Goal: Task Accomplishment & Management: Use online tool/utility

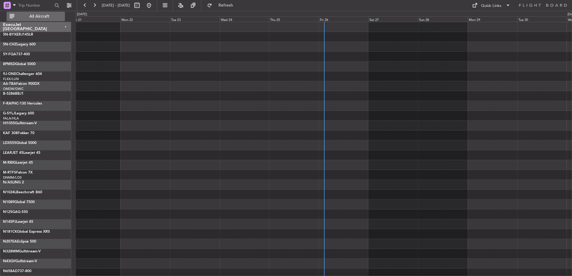
click at [35, 19] on span "All Aircraft" at bounding box center [40, 16] width 48 height 4
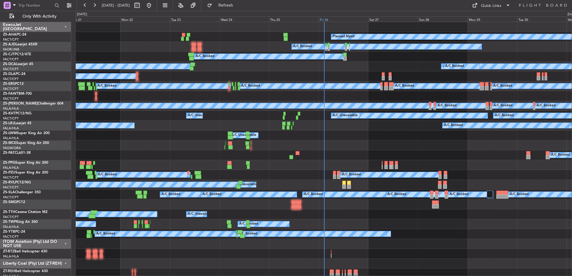
click at [332, 20] on div "Fri 26" at bounding box center [343, 18] width 50 height 5
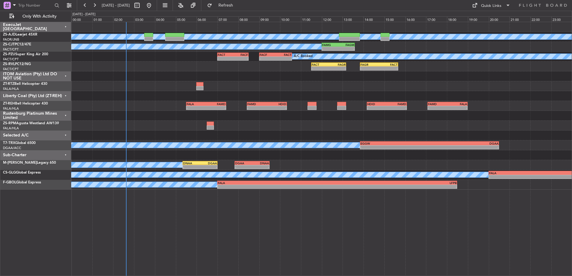
click at [65, 76] on div "ITOM Aviation (Pty) Ltd DO NOT USE" at bounding box center [35, 76] width 71 height 10
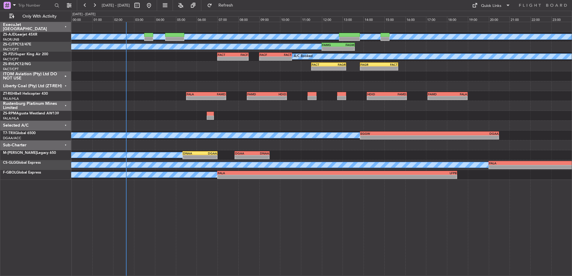
click at [67, 86] on div "Liberty Coal (Pty) Ltd (ZT-REH)" at bounding box center [35, 86] width 71 height 10
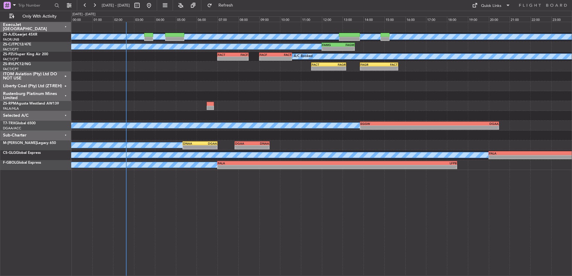
click at [66, 95] on div "Rustenburg Platinum Mines Limited" at bounding box center [35, 96] width 71 height 10
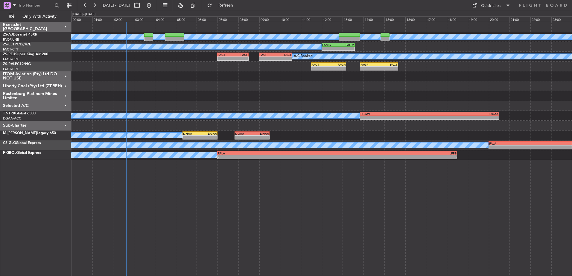
click at [66, 104] on div "Selected A/C" at bounding box center [35, 106] width 71 height 10
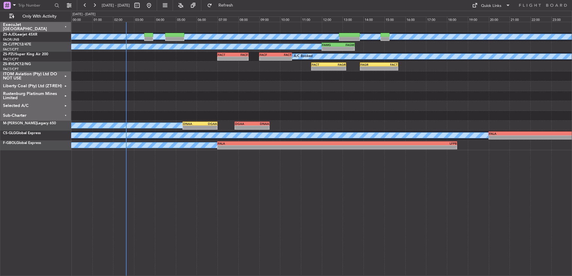
click at [65, 114] on div "Sub-Charter" at bounding box center [35, 116] width 71 height 10
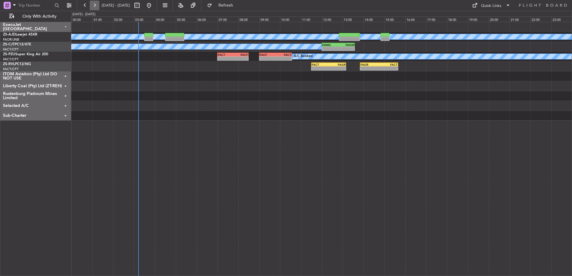
click at [94, 5] on button at bounding box center [95, 6] width 10 height 10
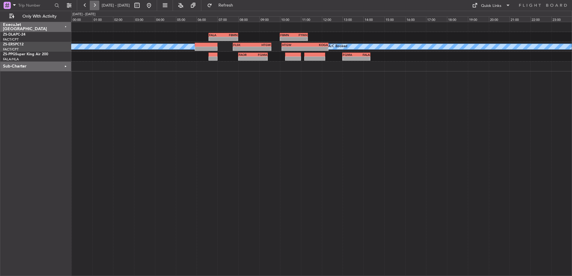
click at [95, 4] on button at bounding box center [95, 6] width 10 height 10
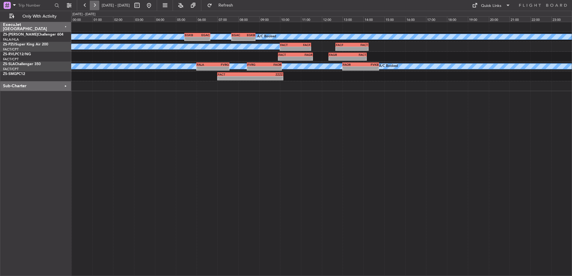
click at [93, 4] on button at bounding box center [95, 6] width 10 height 10
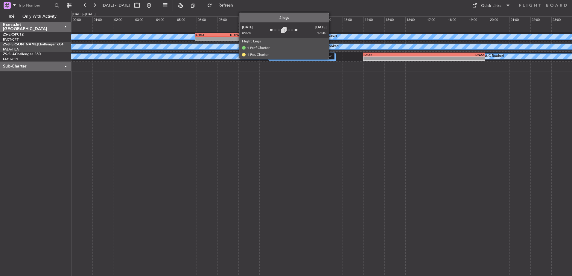
click at [331, 56] on div "2 Flight Legs" at bounding box center [301, 56] width 67 height 7
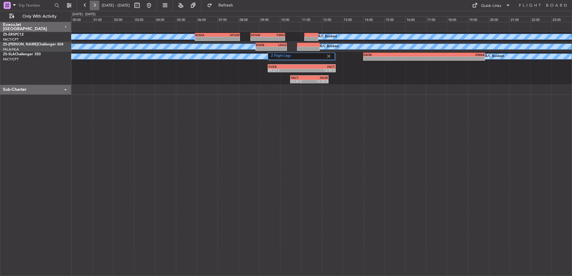
click at [96, 7] on button at bounding box center [95, 6] width 10 height 10
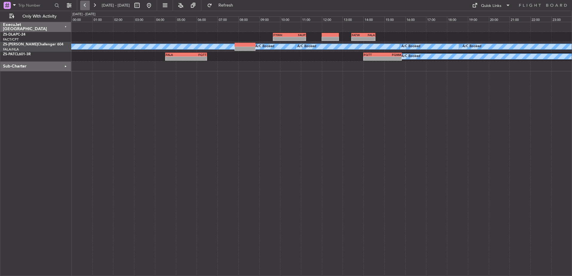
click at [86, 4] on button at bounding box center [85, 6] width 10 height 10
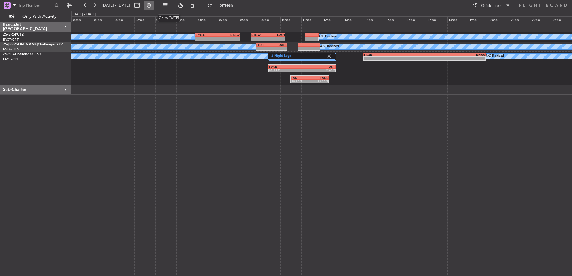
click at [154, 7] on button at bounding box center [149, 6] width 10 height 10
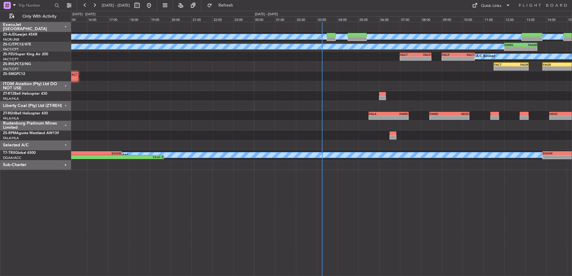
click at [67, 86] on div "ITOM Aviation (Pty) Ltd DO NOT USE" at bounding box center [35, 86] width 71 height 10
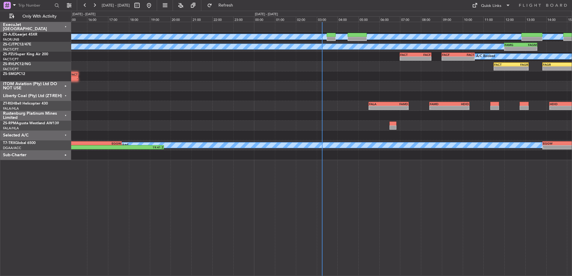
click at [65, 94] on div "Liberty Coal (Pty) Ltd (ZT-REH)" at bounding box center [35, 96] width 71 height 10
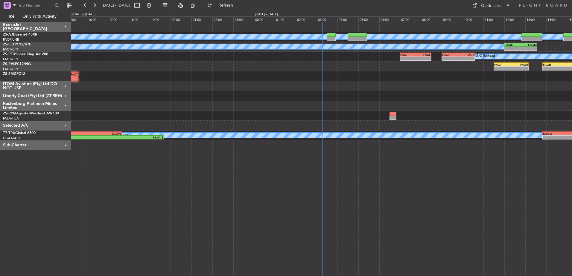
click at [66, 106] on div "Rustenburg Platinum Mines Limited" at bounding box center [35, 106] width 71 height 10
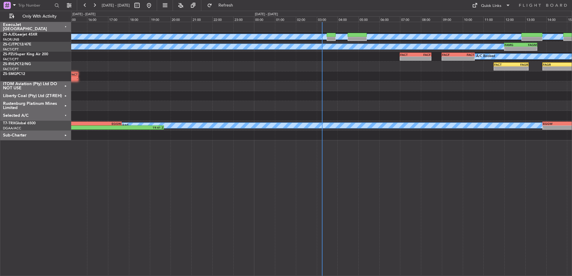
click at [66, 113] on div "Selected A/C" at bounding box center [35, 116] width 71 height 10
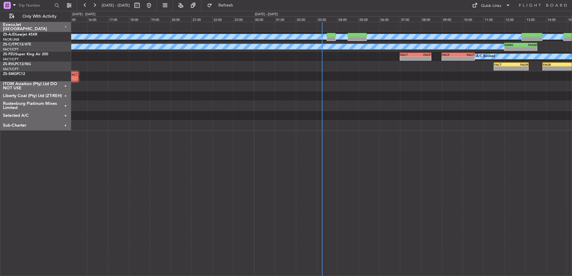
click at [130, 5] on span "25 Sep 2025 - 26 Sep 2025" at bounding box center [116, 5] width 28 height 5
click at [142, 5] on button at bounding box center [137, 6] width 10 height 10
select select "9"
select select "2025"
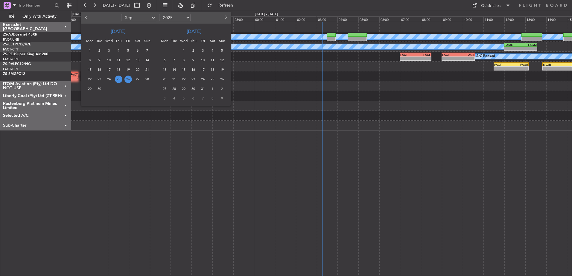
click at [126, 79] on span "26" at bounding box center [127, 79] width 7 height 7
click at [127, 79] on span "26" at bounding box center [127, 79] width 7 height 7
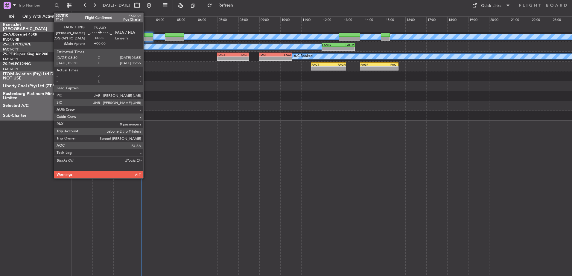
click at [146, 37] on div at bounding box center [148, 39] width 9 height 4
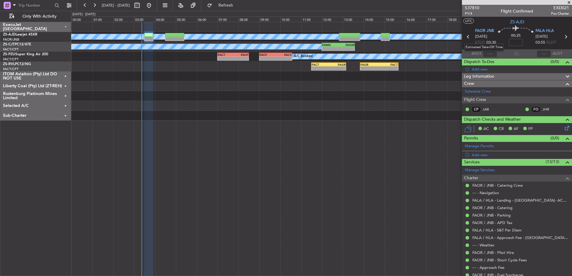
click at [490, 53] on mat-tooltip-component "Estimated Take-Off Time" at bounding box center [484, 47] width 48 height 16
click at [489, 52] on mat-tooltip-component "Estimated Take-Off Time" at bounding box center [484, 47] width 48 height 16
click at [490, 54] on mat-tooltip-component "Estimated Take-Off Time" at bounding box center [484, 47] width 48 height 16
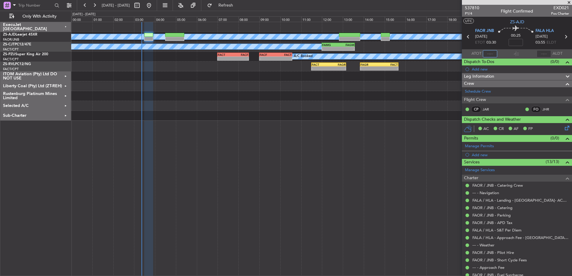
click at [490, 53] on input "text" at bounding box center [490, 53] width 14 height 7
type input "03:21"
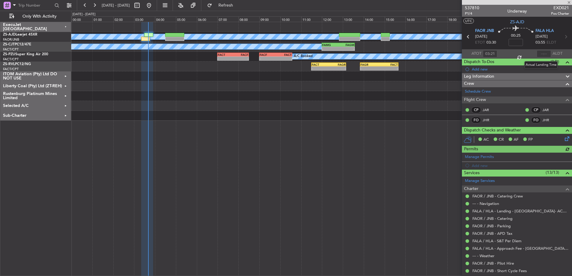
click at [542, 54] on div at bounding box center [544, 53] width 14 height 7
click at [540, 53] on input "text" at bounding box center [544, 53] width 14 height 7
type input "03:36"
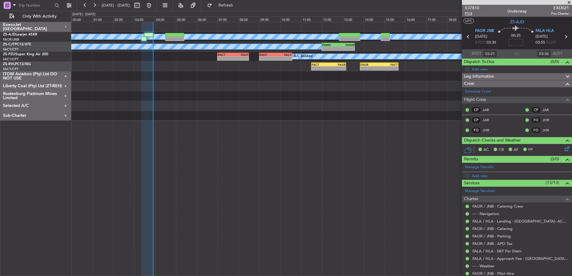
type input "05:21"
type input "05:36"
type input "03:21"
type input "03:36"
type input "05:21"
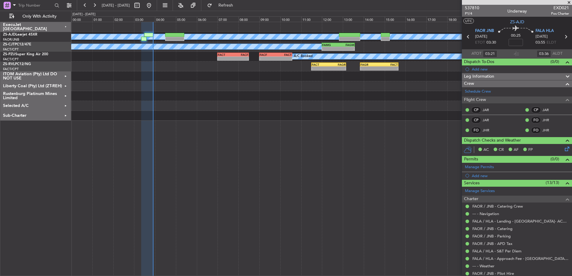
type input "05:36"
type input "03:21"
type input "03:36"
click at [476, 7] on span "537810" at bounding box center [472, 8] width 14 height 6
click at [569, 1] on span at bounding box center [569, 2] width 6 height 5
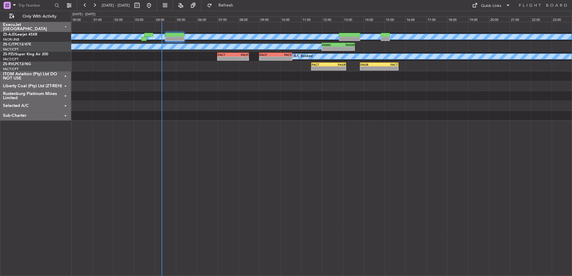
click at [66, 77] on div "ITOM Aviation (Pty) Ltd DO NOT USE" at bounding box center [35, 76] width 71 height 10
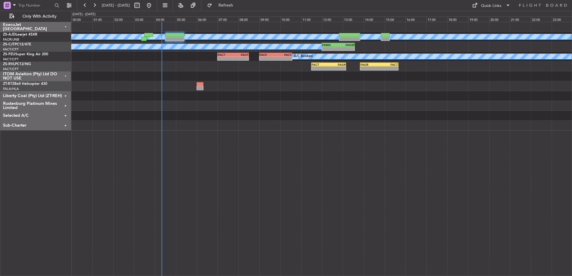
click at [66, 75] on div "ITOM Aviation (Pty) Ltd DO NOT USE" at bounding box center [35, 76] width 71 height 10
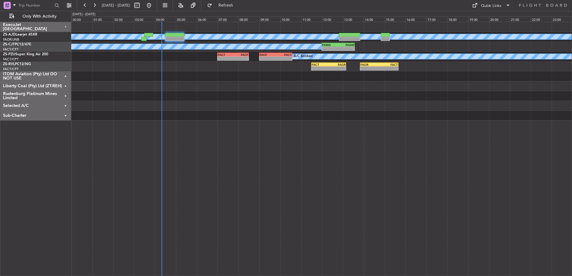
click at [64, 86] on div "Liberty Coal (Pty) Ltd (ZT-REH)" at bounding box center [35, 86] width 71 height 10
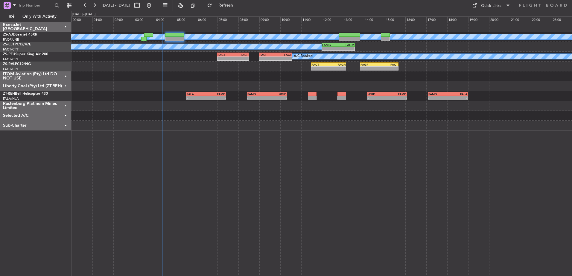
click at [65, 104] on div "Rustenburg Platinum Mines Limited" at bounding box center [35, 106] width 71 height 10
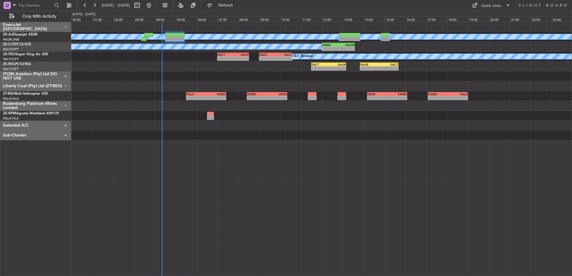
click at [64, 104] on div "Rustenburg Platinum Mines Limited" at bounding box center [35, 106] width 71 height 10
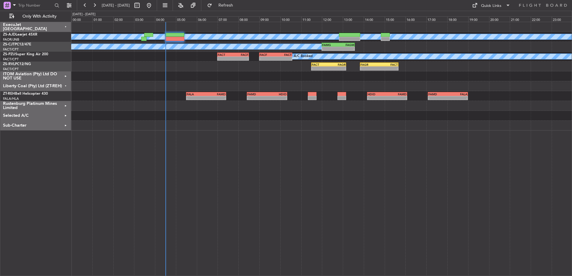
click at [65, 85] on div "Liberty Coal (Pty) Ltd (ZT-REH)" at bounding box center [35, 86] width 71 height 10
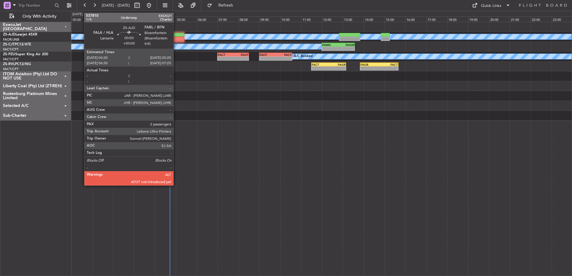
click at [176, 39] on div at bounding box center [174, 39] width 19 height 4
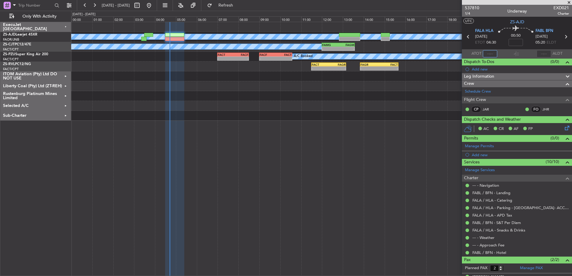
click at [490, 52] on input "text" at bounding box center [490, 53] width 14 height 7
click at [491, 54] on input "text" at bounding box center [490, 53] width 14 height 7
type input "04:47"
